Goal: Information Seeking & Learning: Find specific fact

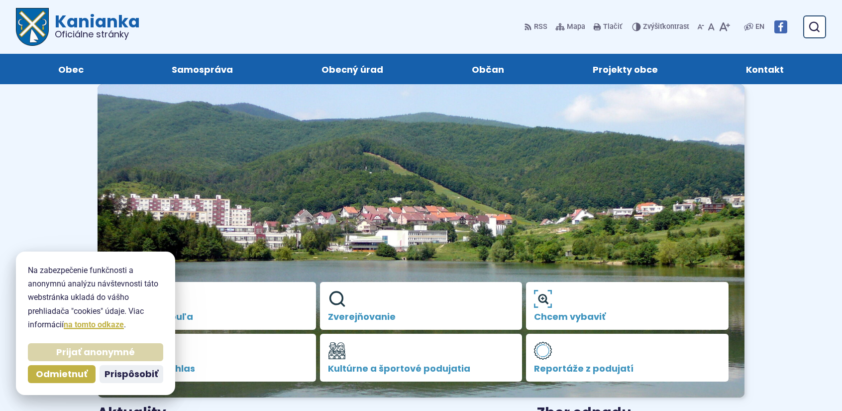
click at [69, 355] on span "Prijať anonymné" at bounding box center [95, 351] width 79 height 11
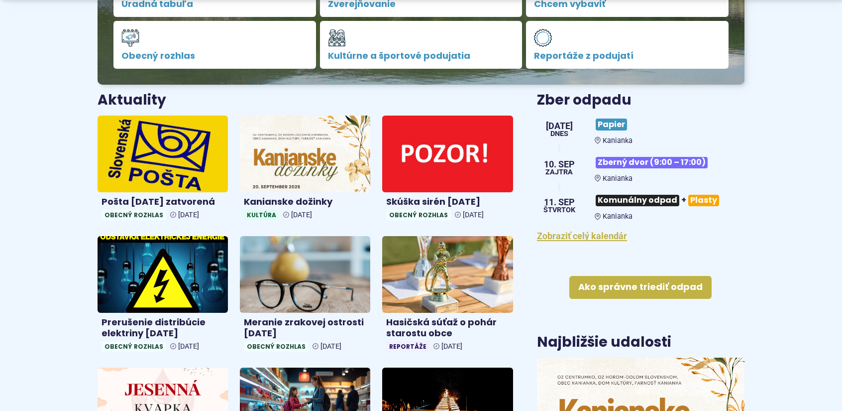
scroll to position [348, 0]
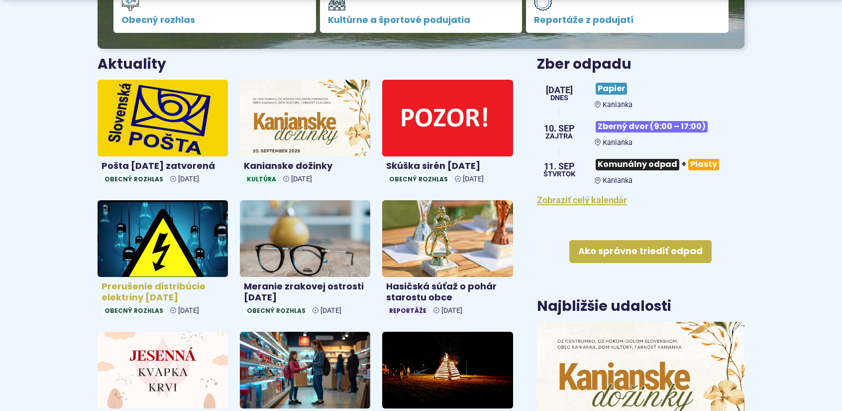
click at [168, 247] on img at bounding box center [163, 238] width 150 height 88
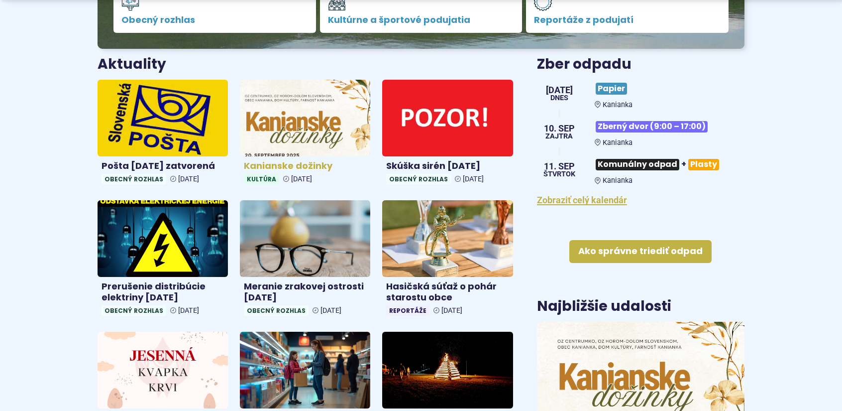
click at [297, 124] on img at bounding box center [305, 118] width 150 height 88
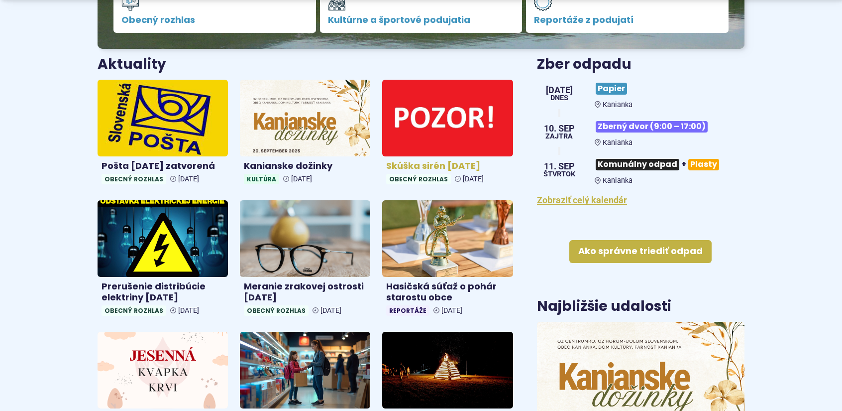
click at [428, 122] on img at bounding box center [448, 118] width 150 height 88
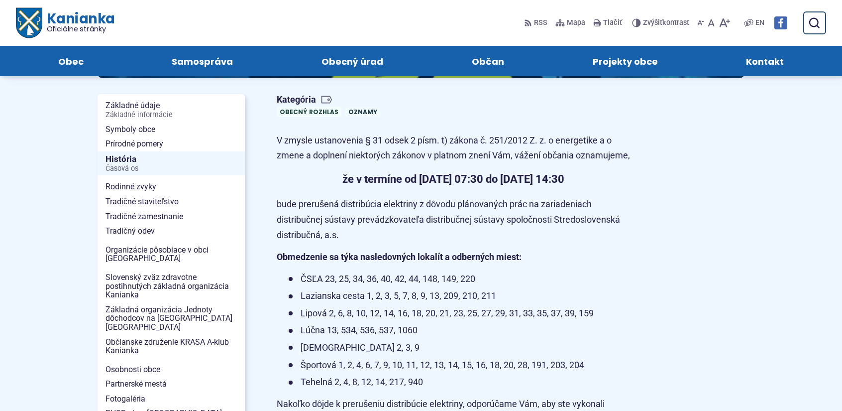
scroll to position [50, 0]
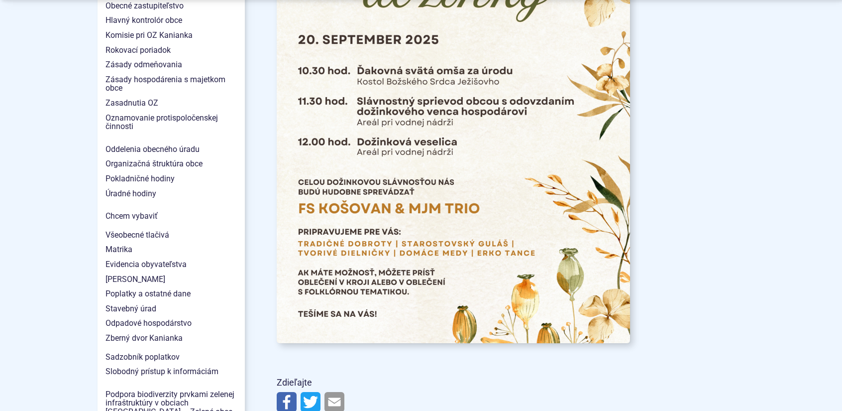
scroll to position [846, 0]
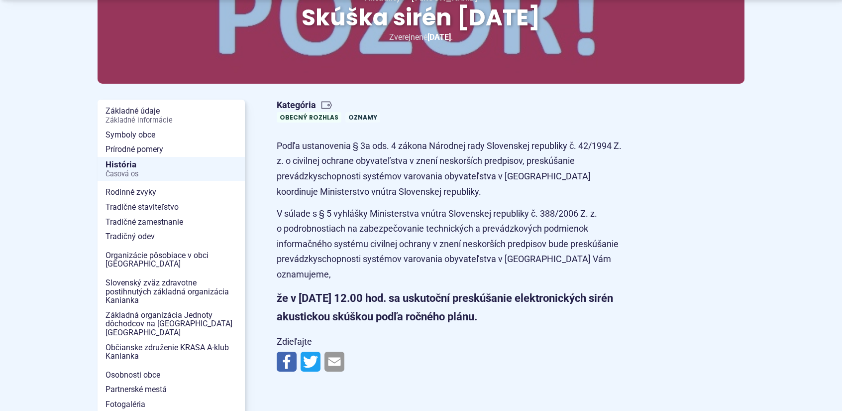
scroll to position [149, 0]
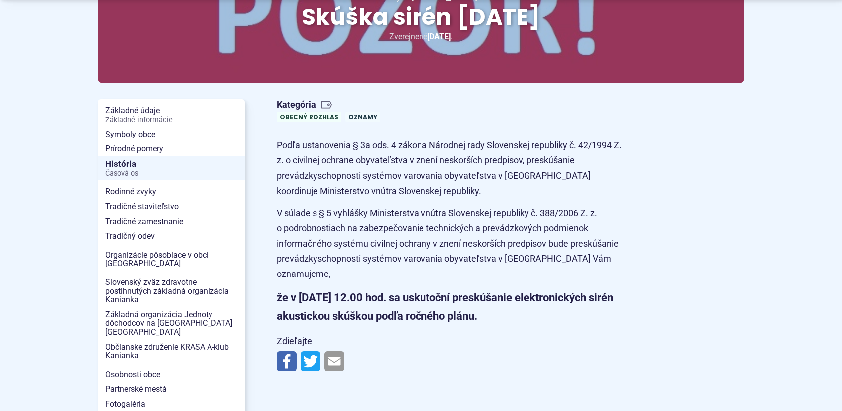
drag, startPoint x: 561, startPoint y: 319, endPoint x: 300, endPoint y: 299, distance: 262.6
click at [300, 299] on strong "že v [DATE] 12.00 hod. sa uskutoční preskúšanie elektronických sirén akustickou…" at bounding box center [445, 306] width 336 height 31
copy strong "[DATE] 12.00 hod. sa uskutoční preskúšanie elektronických sirén akustickou skúš…"
